Goal: Task Accomplishment & Management: Manage account settings

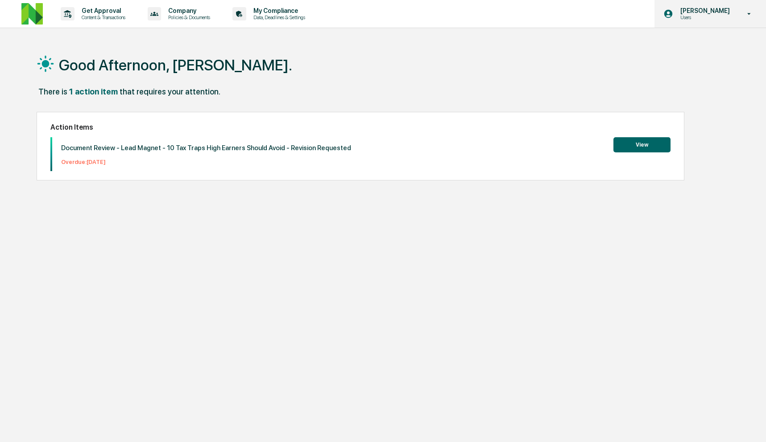
click at [673, 10] on icon at bounding box center [668, 14] width 10 height 10
click at [677, 10] on div at bounding box center [385, 221] width 771 height 442
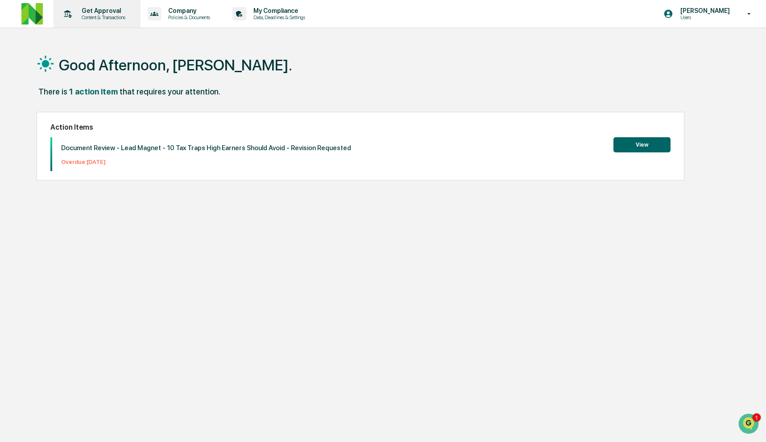
click at [119, 9] on p "Get Approval" at bounding box center [101, 10] width 55 height 7
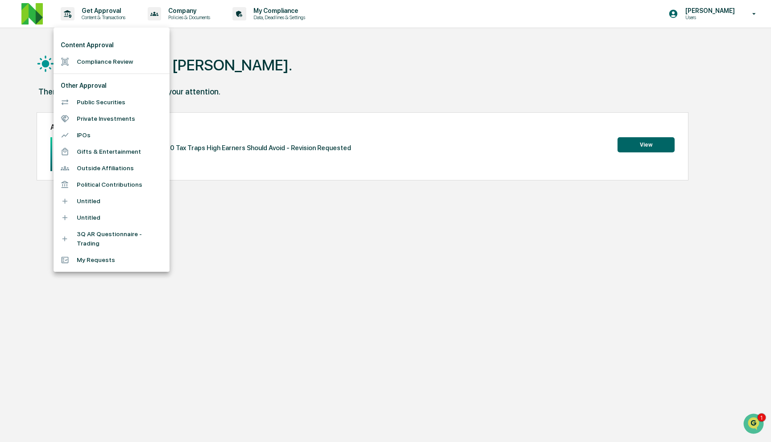
click at [106, 60] on li "Compliance Review" at bounding box center [112, 62] width 116 height 16
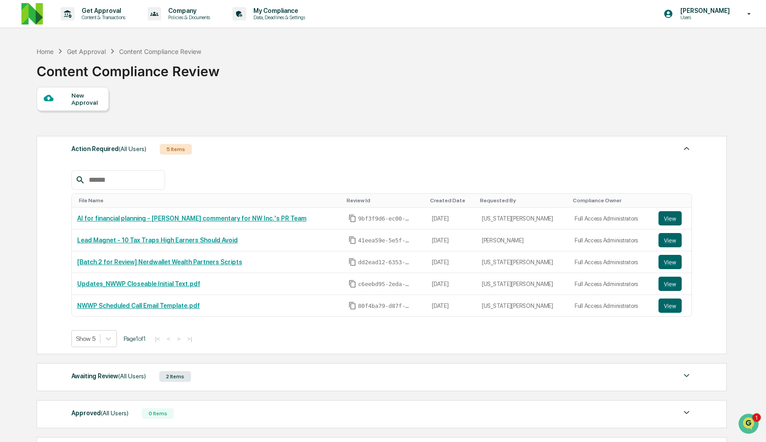
click at [79, 52] on div "Get Approval" at bounding box center [86, 52] width 39 height 8
click at [85, 51] on div "Get Approval" at bounding box center [86, 52] width 39 height 8
click at [40, 54] on div "Home" at bounding box center [45, 52] width 17 height 8
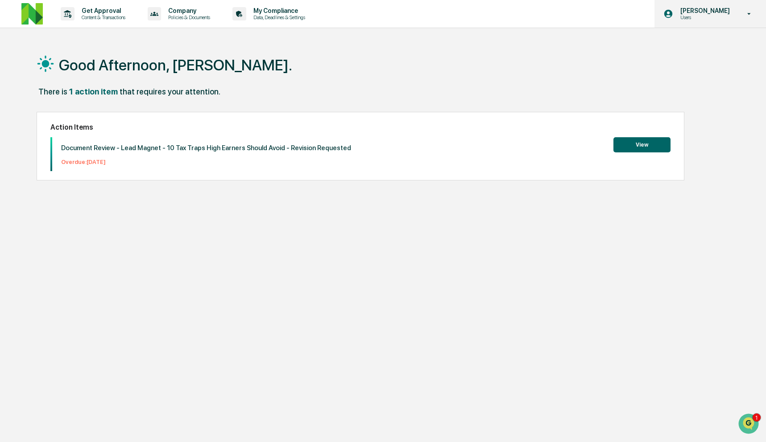
click at [705, 19] on p "Users" at bounding box center [703, 17] width 61 height 6
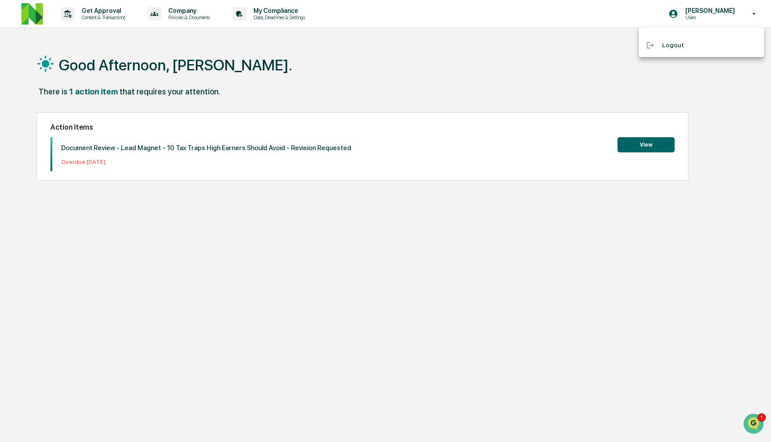
click at [705, 19] on div at bounding box center [385, 221] width 771 height 442
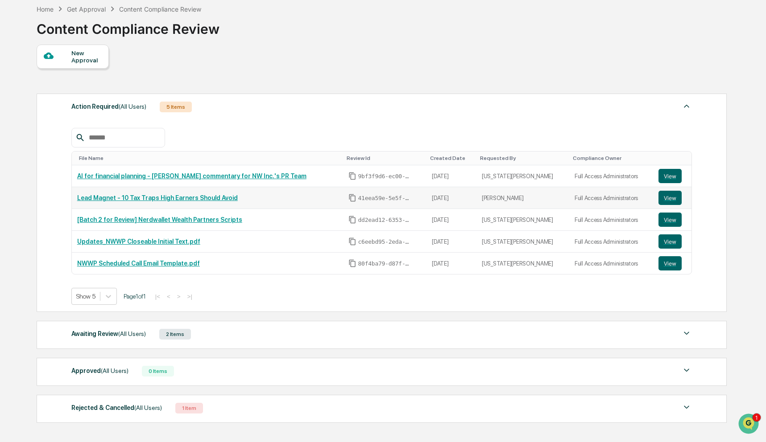
click at [163, 202] on link "Lead Magnet - 10 Tax Traps High Earners Should Avoid" at bounding box center [157, 197] width 161 height 7
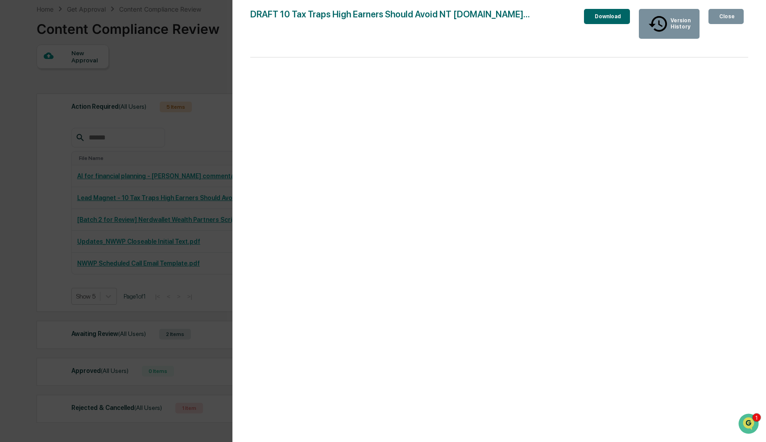
click at [721, 20] on div "Close" at bounding box center [725, 16] width 17 height 6
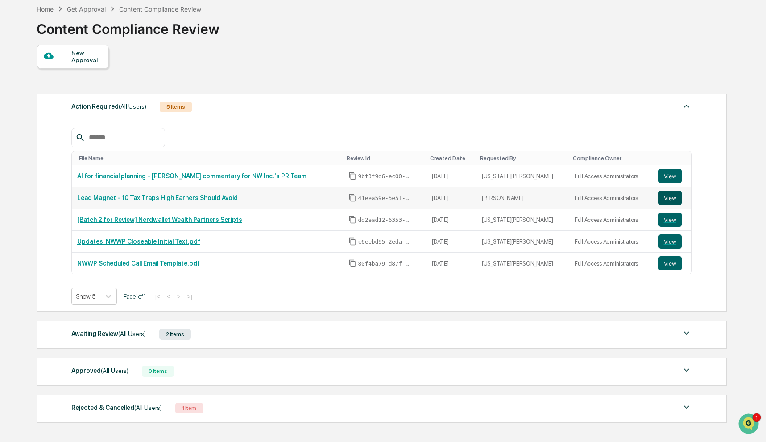
click at [668, 196] on button "View" at bounding box center [669, 198] width 23 height 14
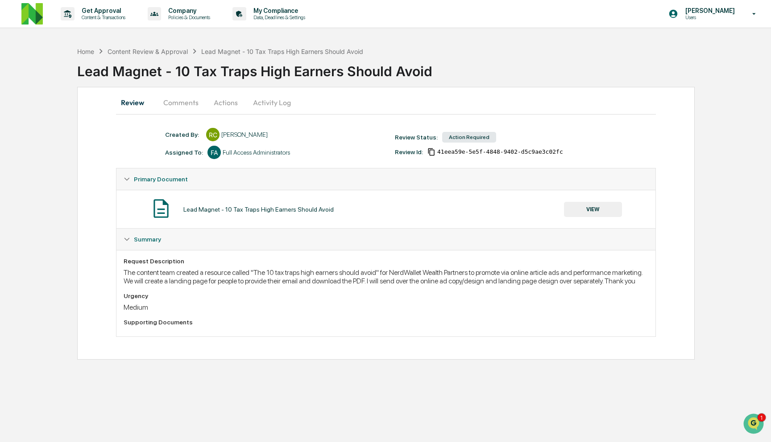
click at [216, 99] on button "Actions" at bounding box center [226, 102] width 40 height 21
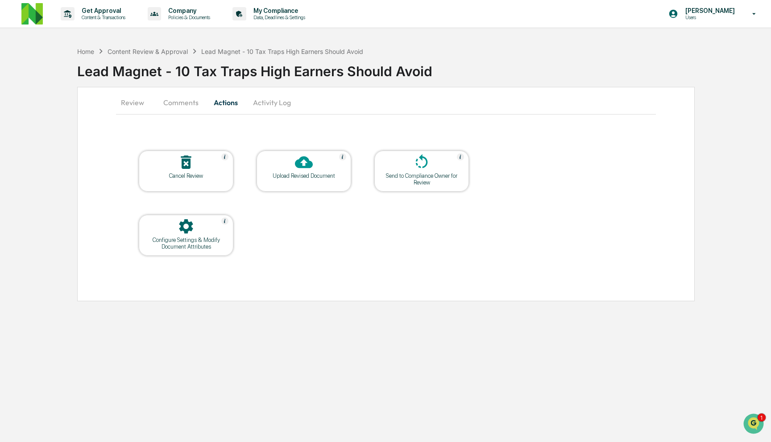
click at [184, 103] on button "Comments" at bounding box center [180, 102] width 49 height 21
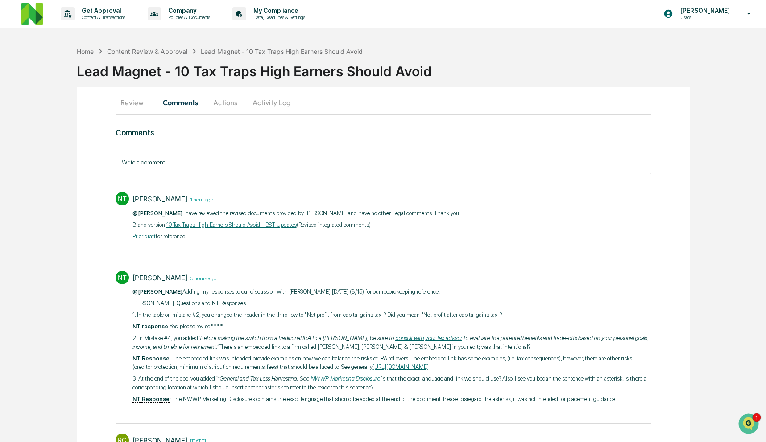
click at [189, 159] on input "Write a comment..." at bounding box center [383, 163] width 536 height 24
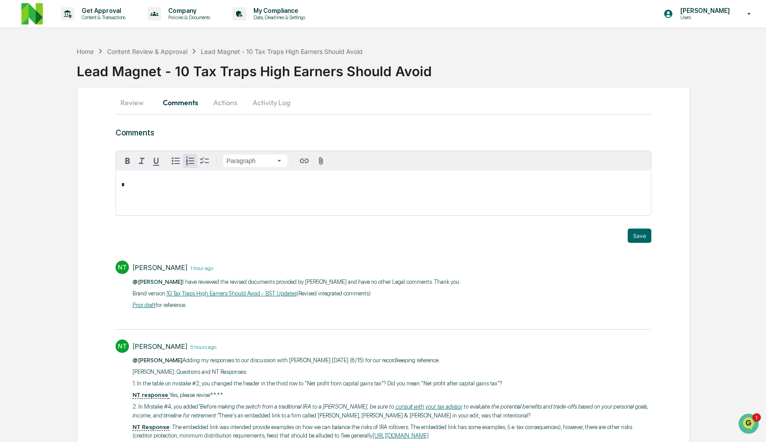
click at [231, 88] on div "Review Comments Actions Activity Log Comments Paragraph * Trigger Save NT Neshi…" at bounding box center [384, 393] width 614 height 612
click at [229, 100] on button "Actions" at bounding box center [225, 102] width 40 height 21
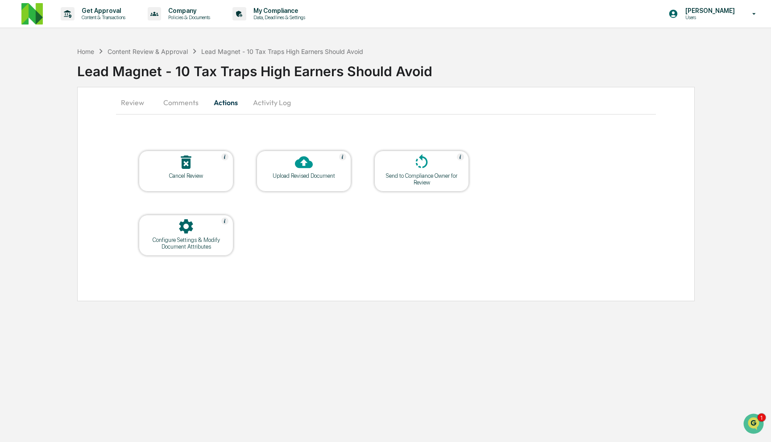
click at [300, 175] on div "Upload Revised Document" at bounding box center [304, 176] width 80 height 7
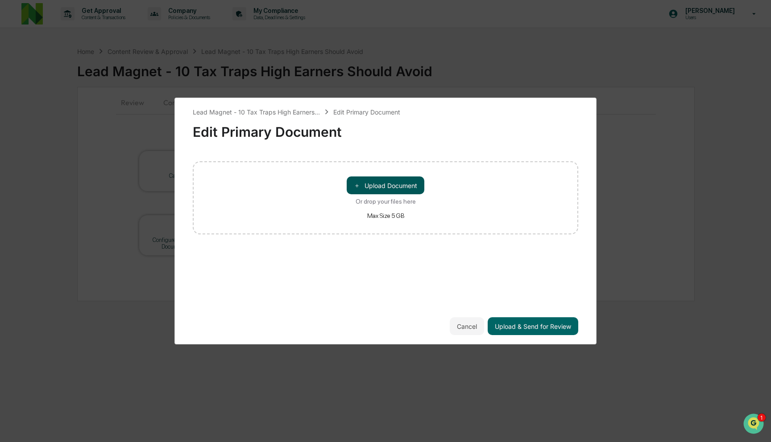
click at [380, 183] on button "＋ Upload Document" at bounding box center [385, 186] width 78 height 18
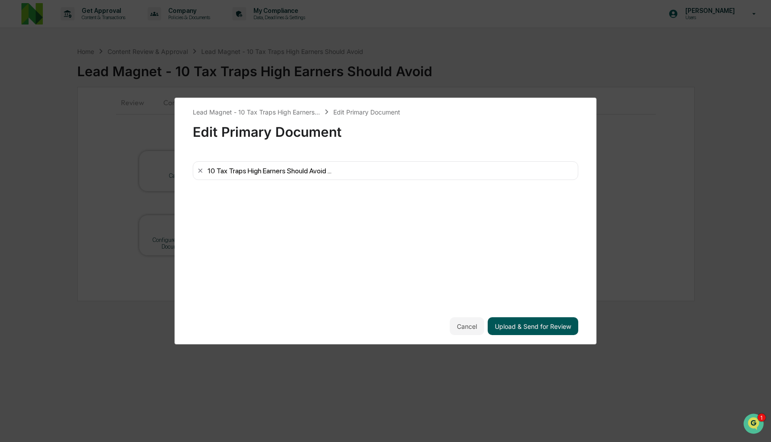
click at [516, 326] on button "Upload & Send for Review" at bounding box center [532, 326] width 91 height 18
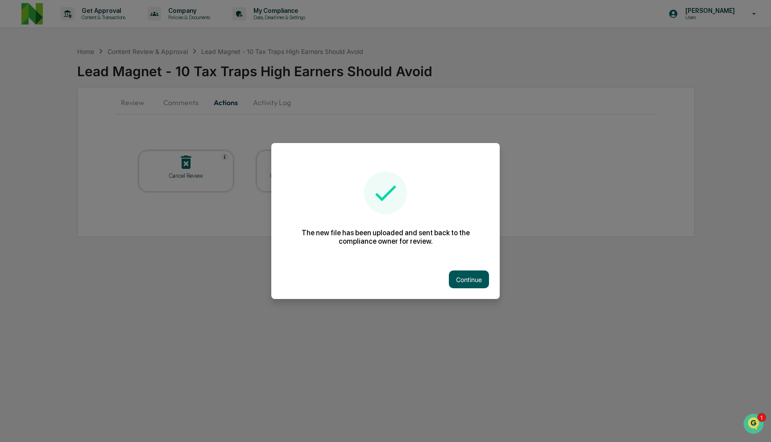
click at [479, 282] on button "Continue" at bounding box center [469, 280] width 40 height 18
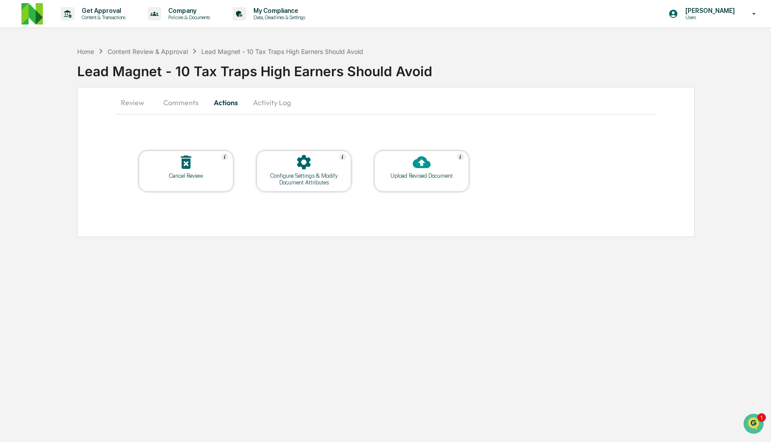
click at [181, 106] on button "Comments" at bounding box center [180, 102] width 49 height 21
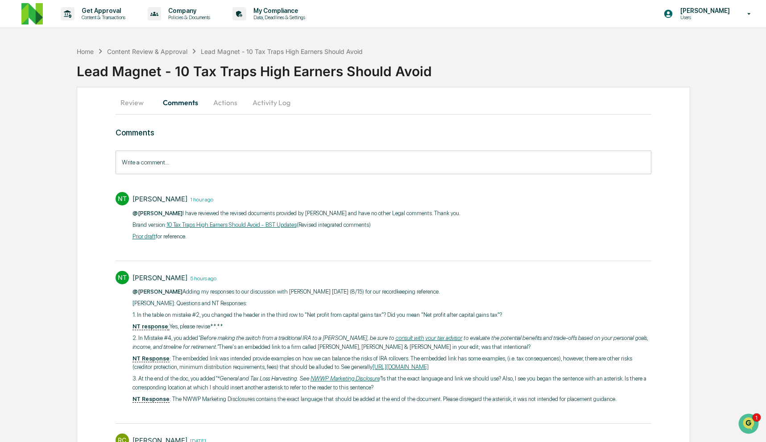
click at [178, 161] on input "Write a comment..." at bounding box center [383, 163] width 536 height 24
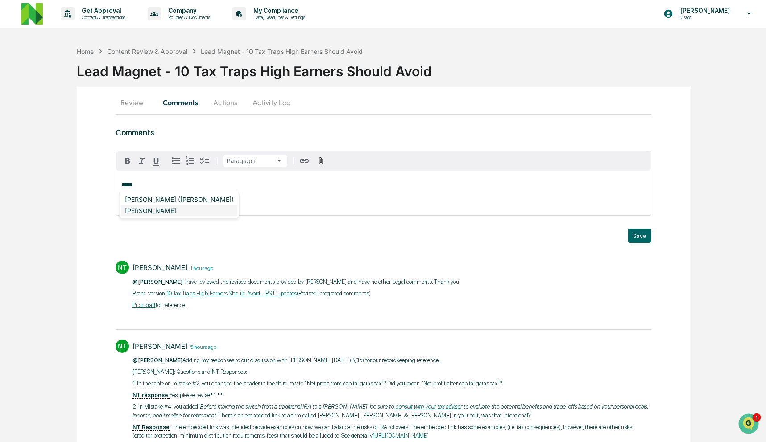
click at [163, 214] on div "DeeAnn Dempsey" at bounding box center [179, 210] width 116 height 11
click at [142, 201] on div "[PERSON_NAME]" at bounding box center [150, 199] width 58 height 11
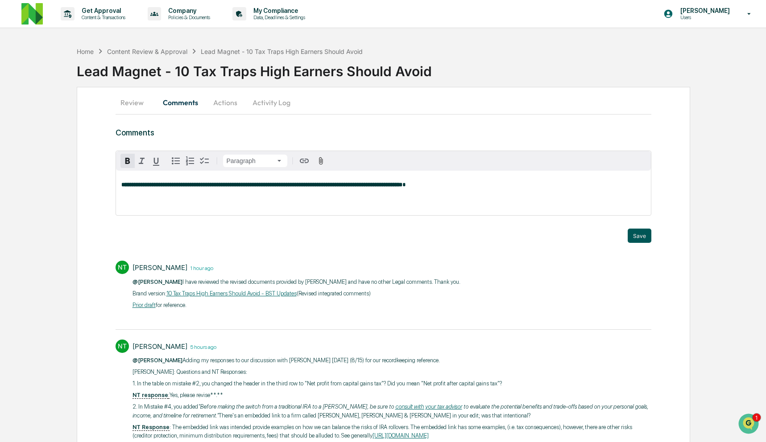
click at [639, 236] on button "Save" at bounding box center [639, 236] width 24 height 14
